Goal: Task Accomplishment & Management: Complete application form

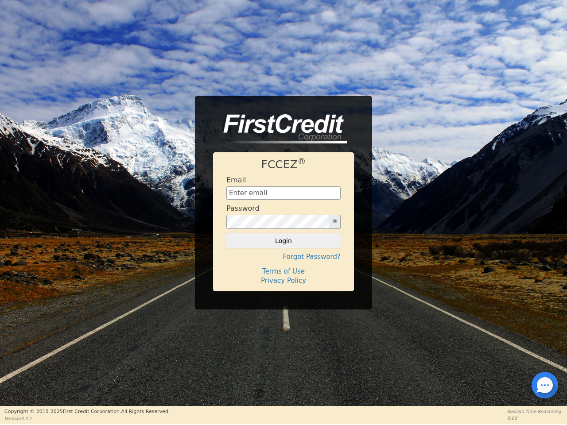
click at [283, 212] on div "Password" at bounding box center [283, 216] width 114 height 25
click at [334, 222] on icon "button" at bounding box center [334, 221] width 4 height 4
click at [283, 241] on button "Login" at bounding box center [283, 240] width 114 height 15
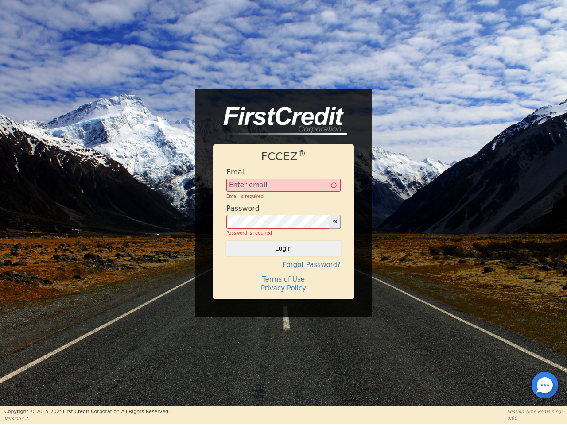
click at [283, 257] on div "FCCEZ ® Email Email is required Password Password is required Login Forgot Pass…" at bounding box center [283, 221] width 141 height 154
click at [283, 271] on div "FCCEZ ® Email Email is required Password Password is required Login Forgot Pass…" at bounding box center [283, 221] width 141 height 154
click at [283, 281] on h4 "Terms of Use" at bounding box center [283, 279] width 114 height 8
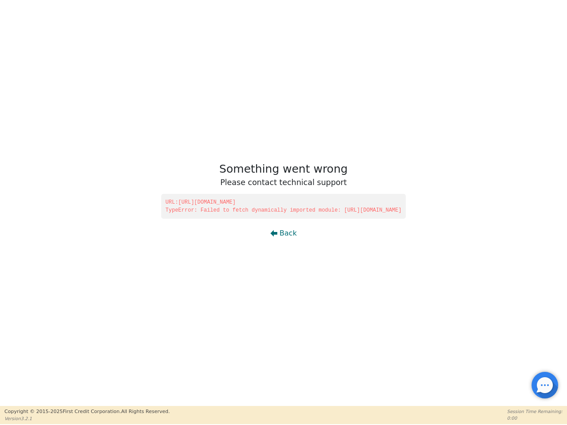
click at [544, 385] on div at bounding box center [545, 385] width 2 height 2
